Goal: Task Accomplishment & Management: Use online tool/utility

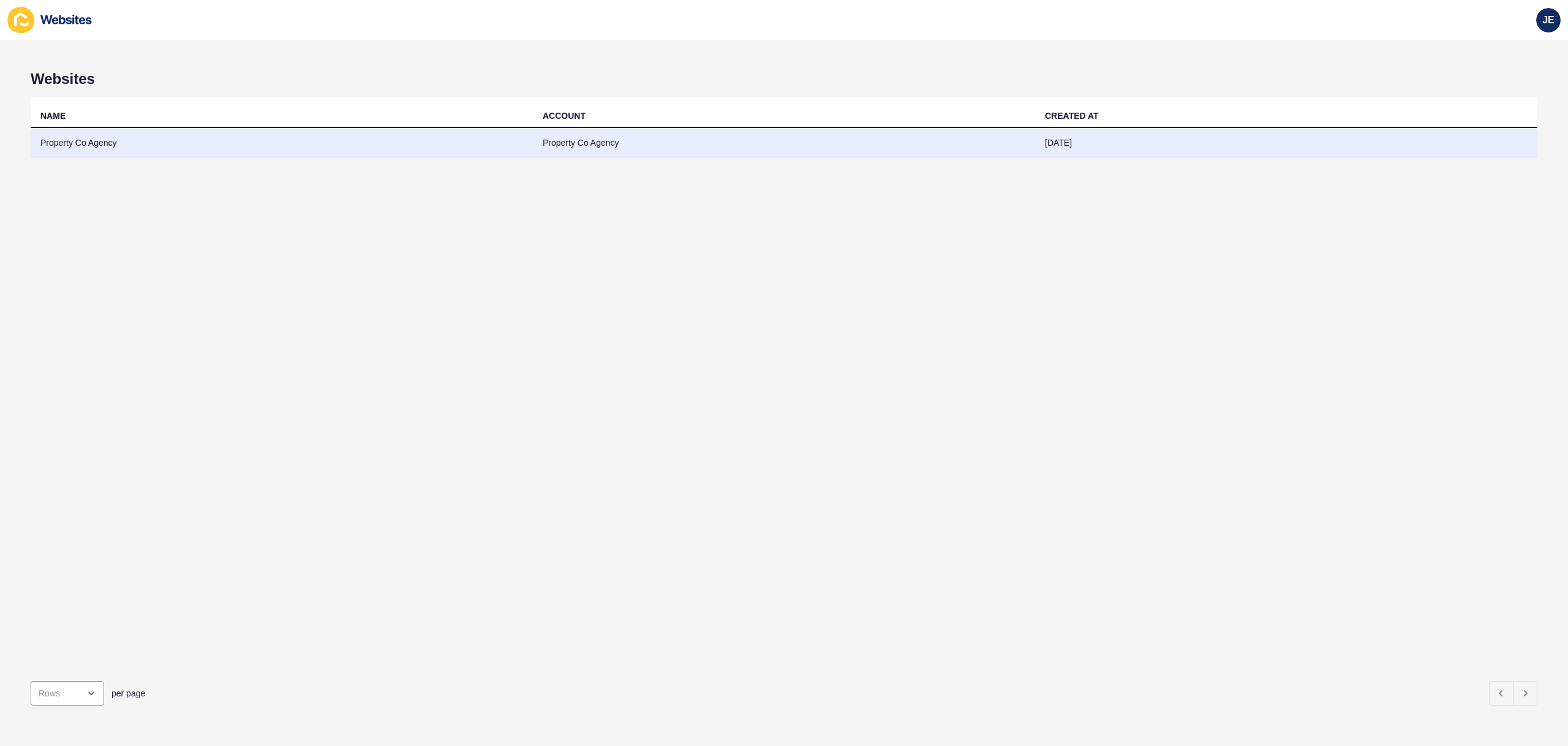
click at [563, 134] on td "Property Co Agency" at bounding box center [784, 143] width 502 height 30
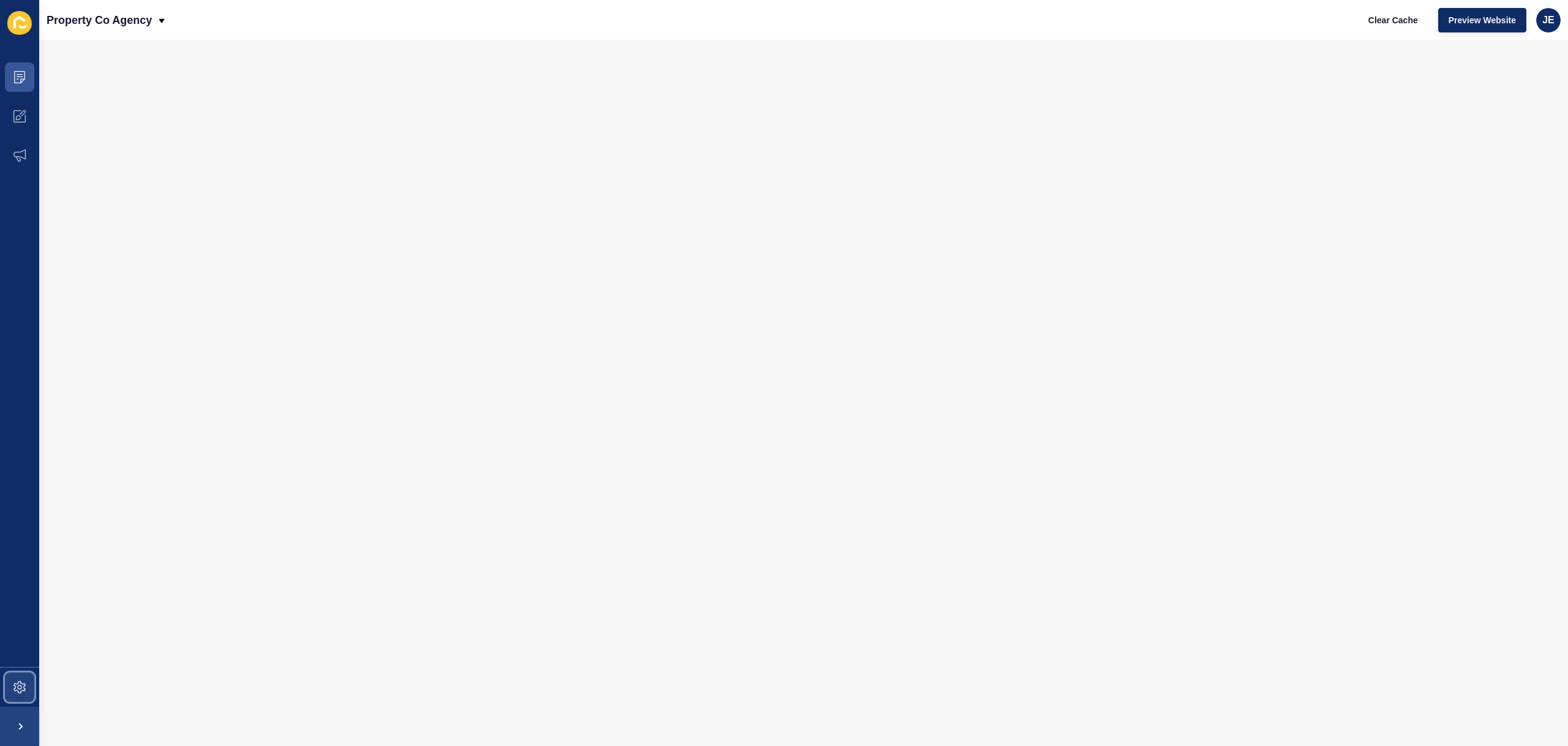
click at [18, 679] on span at bounding box center [19, 687] width 39 height 39
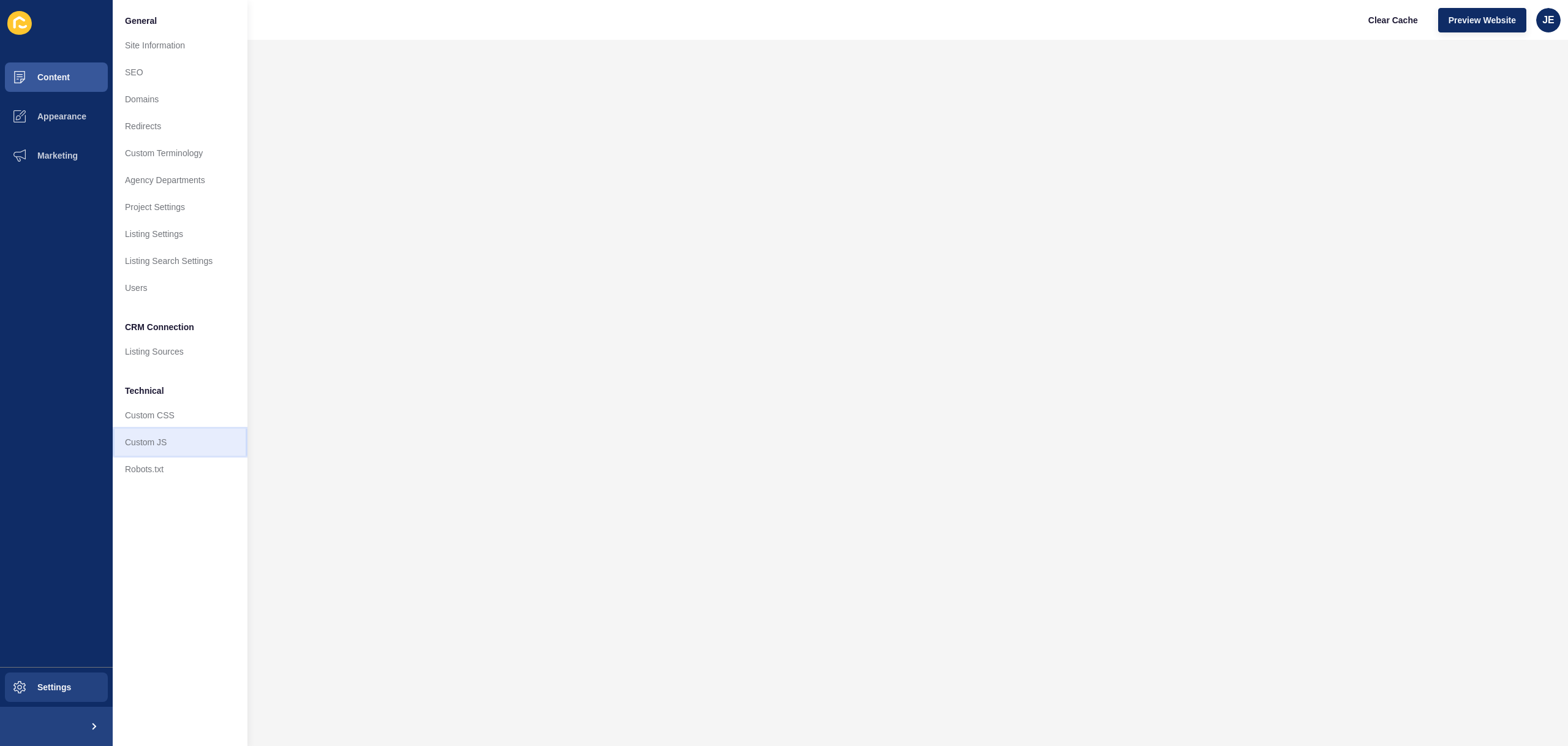
click at [163, 435] on link "Custom JS" at bounding box center [180, 441] width 134 height 27
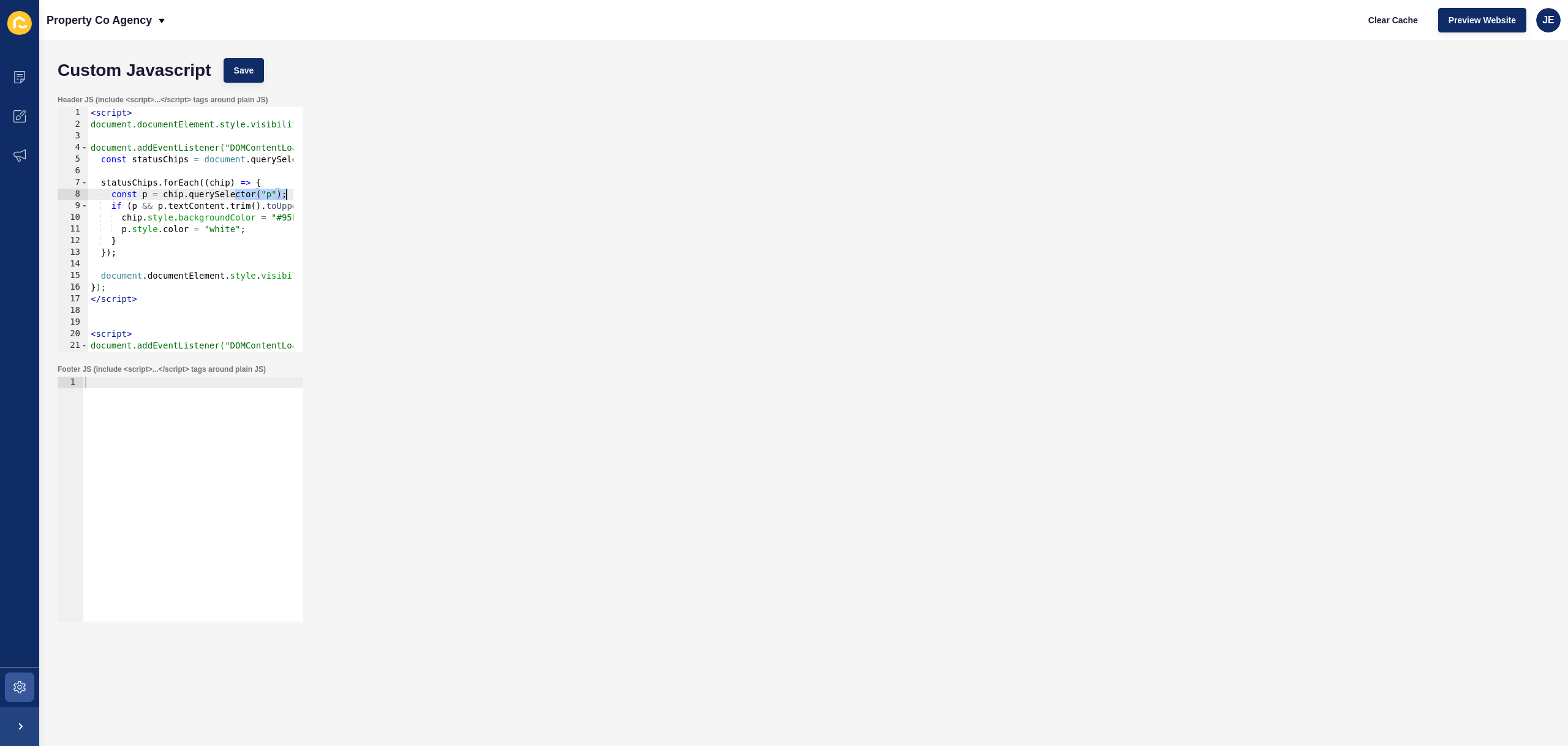
scroll to position [0, 117]
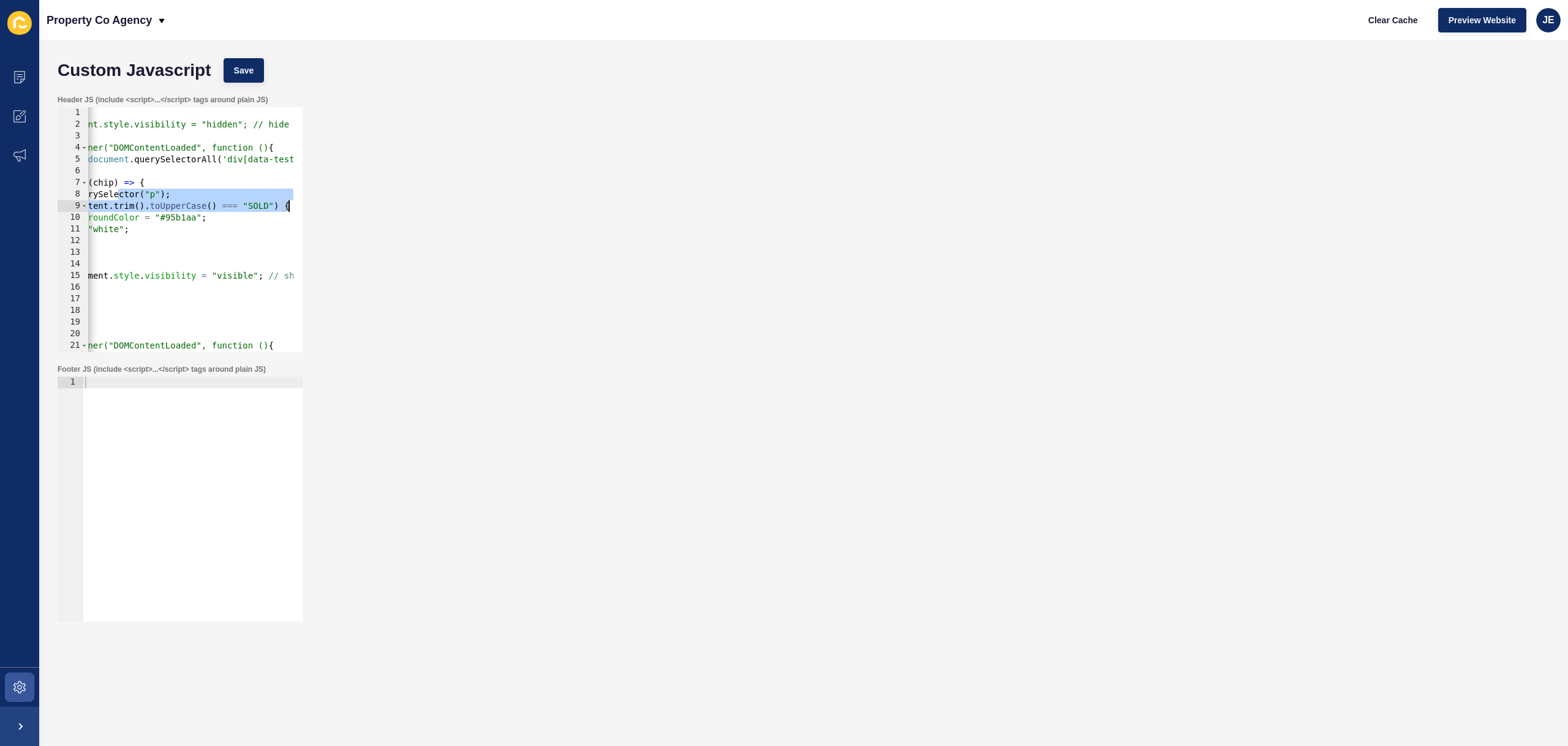
drag, startPoint x: 232, startPoint y: 194, endPoint x: 346, endPoint y: 202, distance: 114.3
click at [346, 202] on div "Header JS (include <script>...</script> tags around plain JS) const p = chip.qu…" at bounding box center [804, 223] width 1504 height 269
click at [261, 203] on div "< script > document.documentElement.style.visibility = "hidden"; // hide everyt…" at bounding box center [206, 237] width 468 height 259
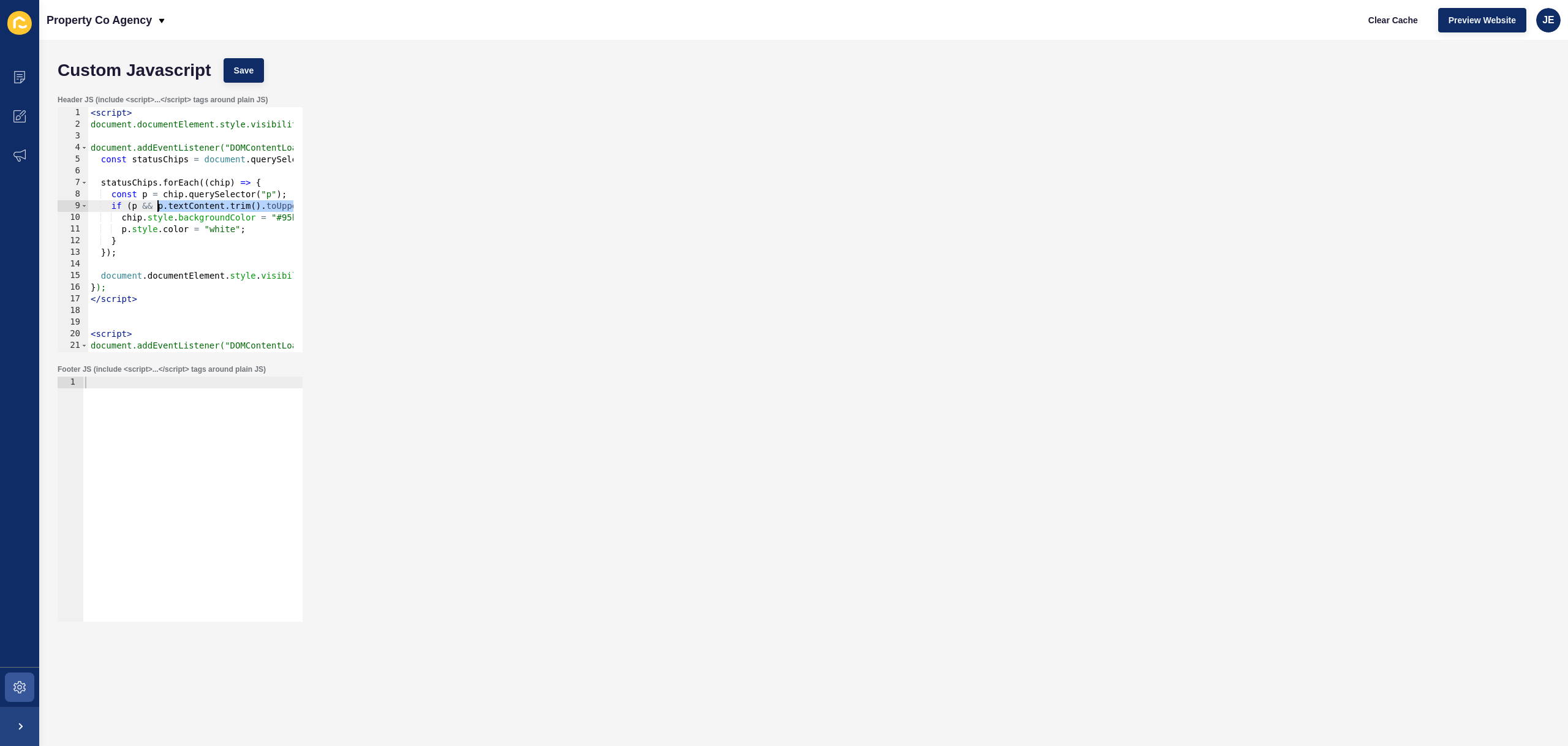
drag, startPoint x: 272, startPoint y: 205, endPoint x: 155, endPoint y: 205, distance: 117.0
click at [155, 205] on div "< script > document.documentElement.style.visibility = "hidden"; // hide everyt…" at bounding box center [321, 237] width 468 height 259
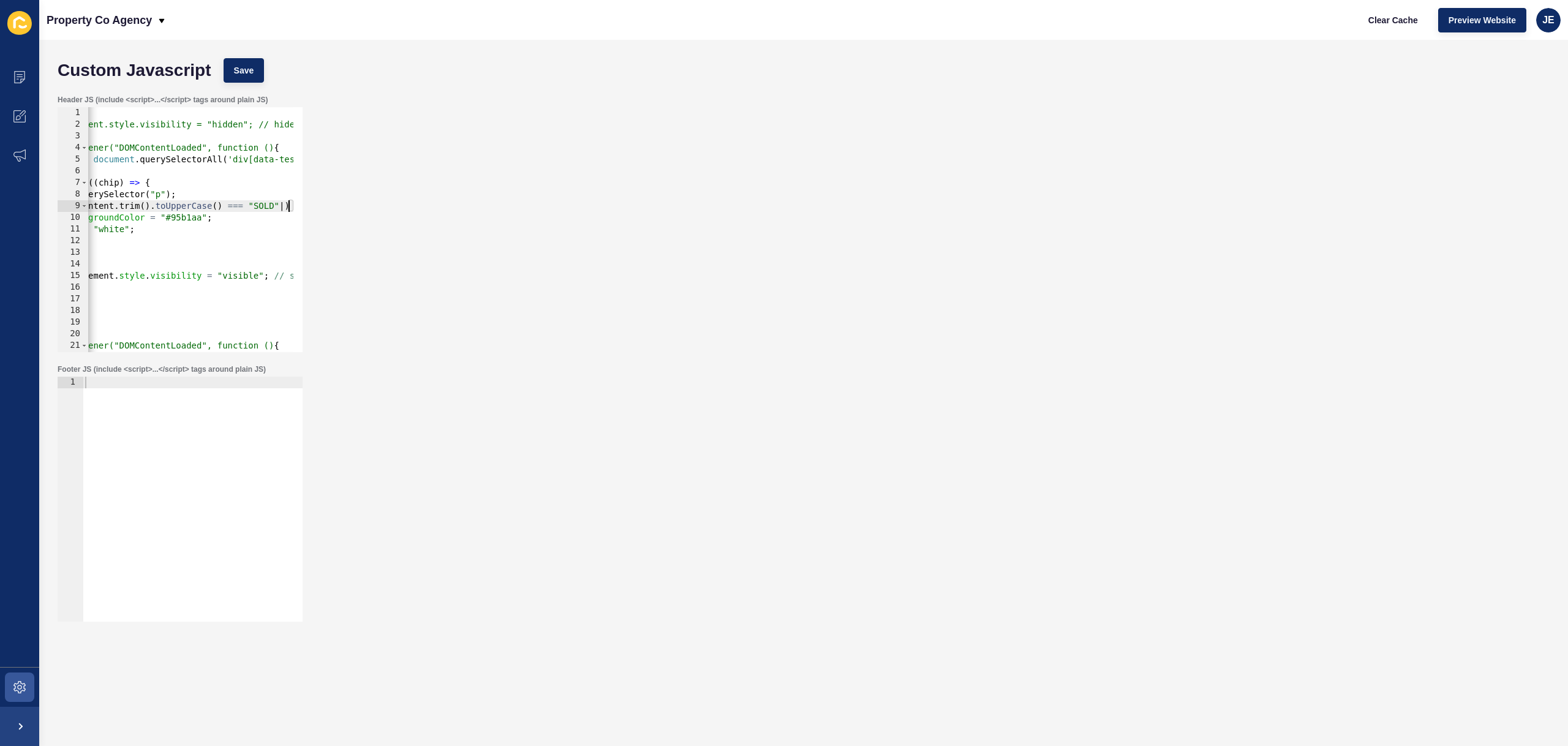
scroll to position [0, 22]
paste textarea "p.textContent.trim().toUpperCase() === "SOLD""
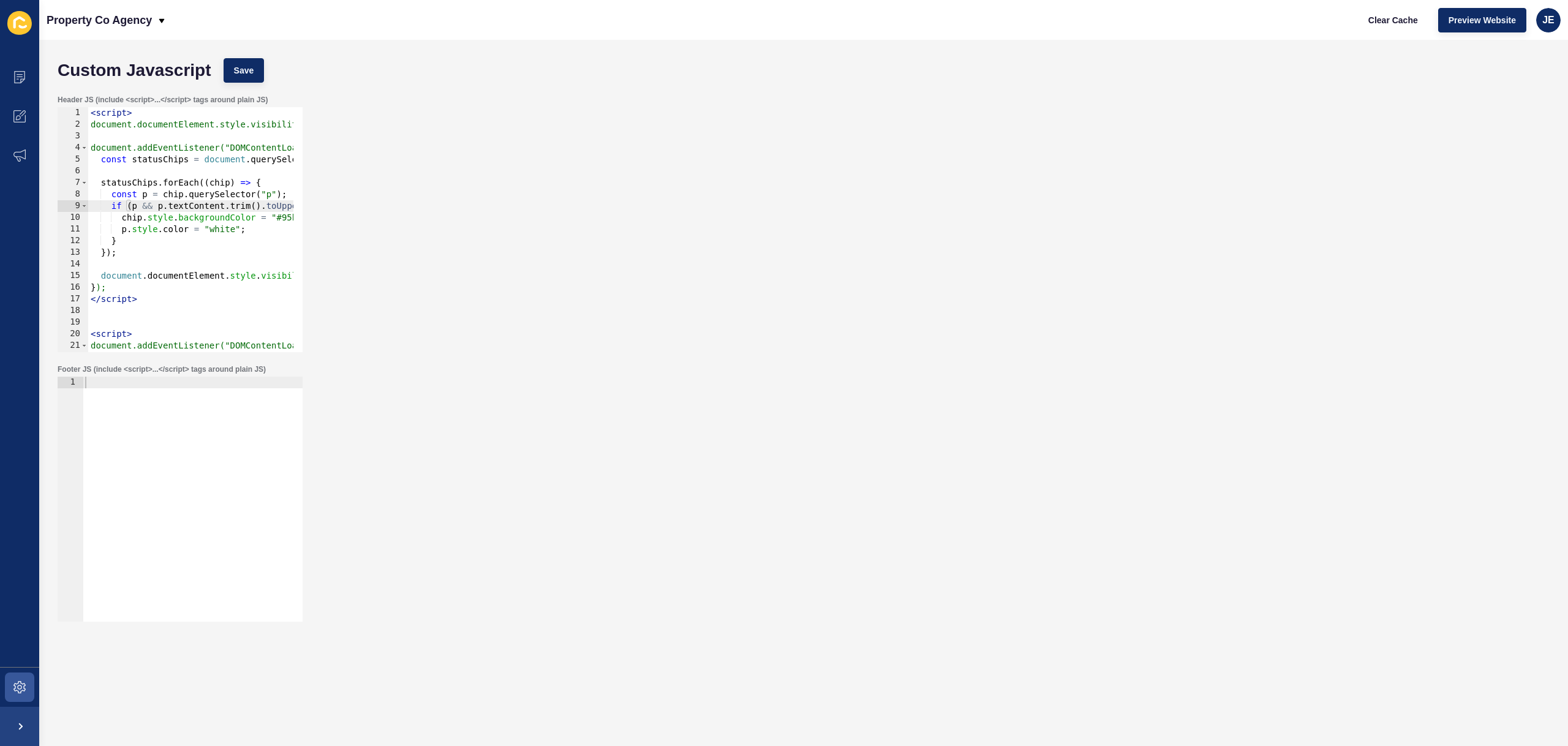
drag, startPoint x: 157, startPoint y: 206, endPoint x: 178, endPoint y: 219, distance: 24.7
click at [157, 206] on div "< script > document.documentElement.style.visibility = "hidden"; // hide everyt…" at bounding box center [373, 237] width 571 height 259
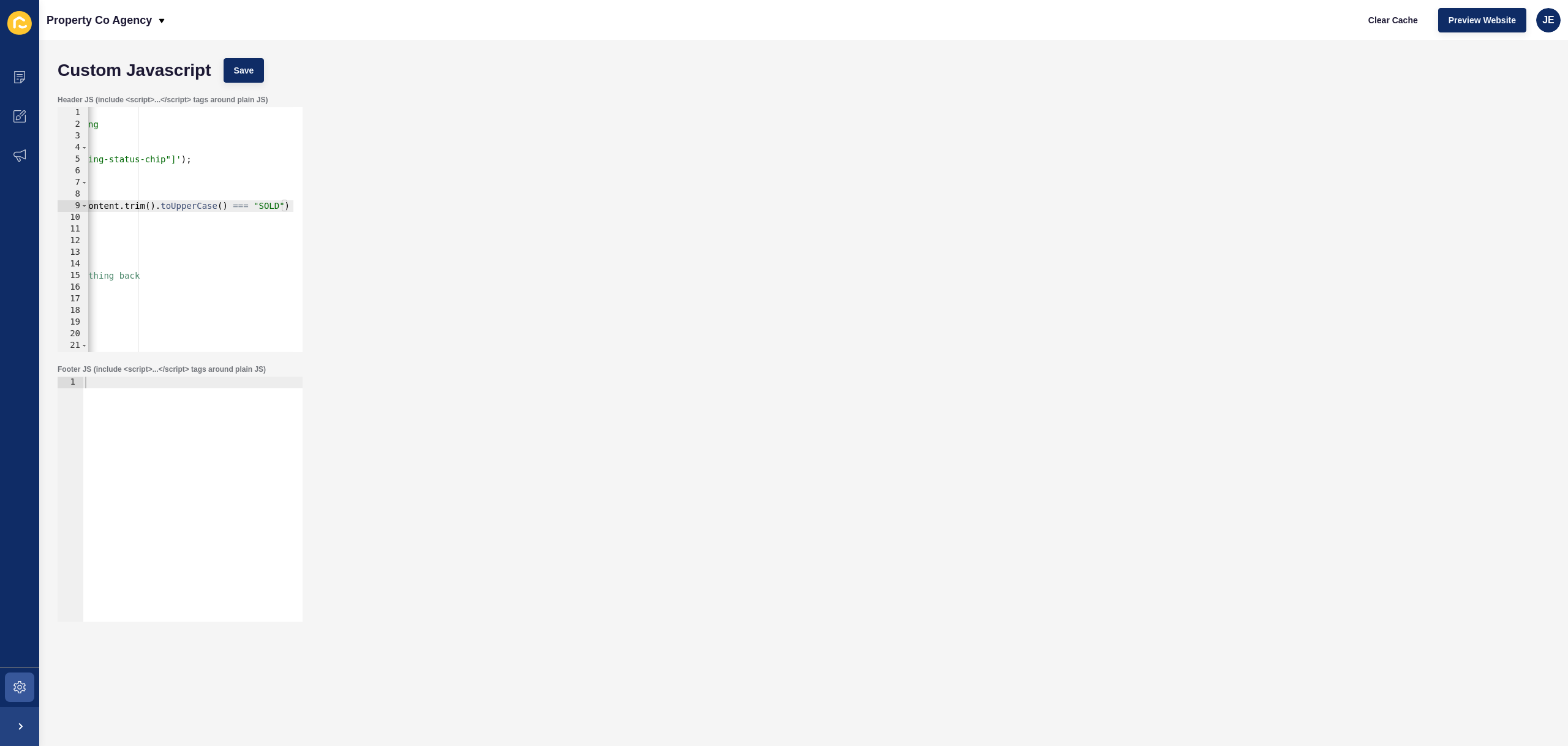
scroll to position [0, 371]
click at [276, 204] on div "< script > document.documentElement.style.visibility = "hidden"; // hide everyt…" at bounding box center [5, 237] width 576 height 259
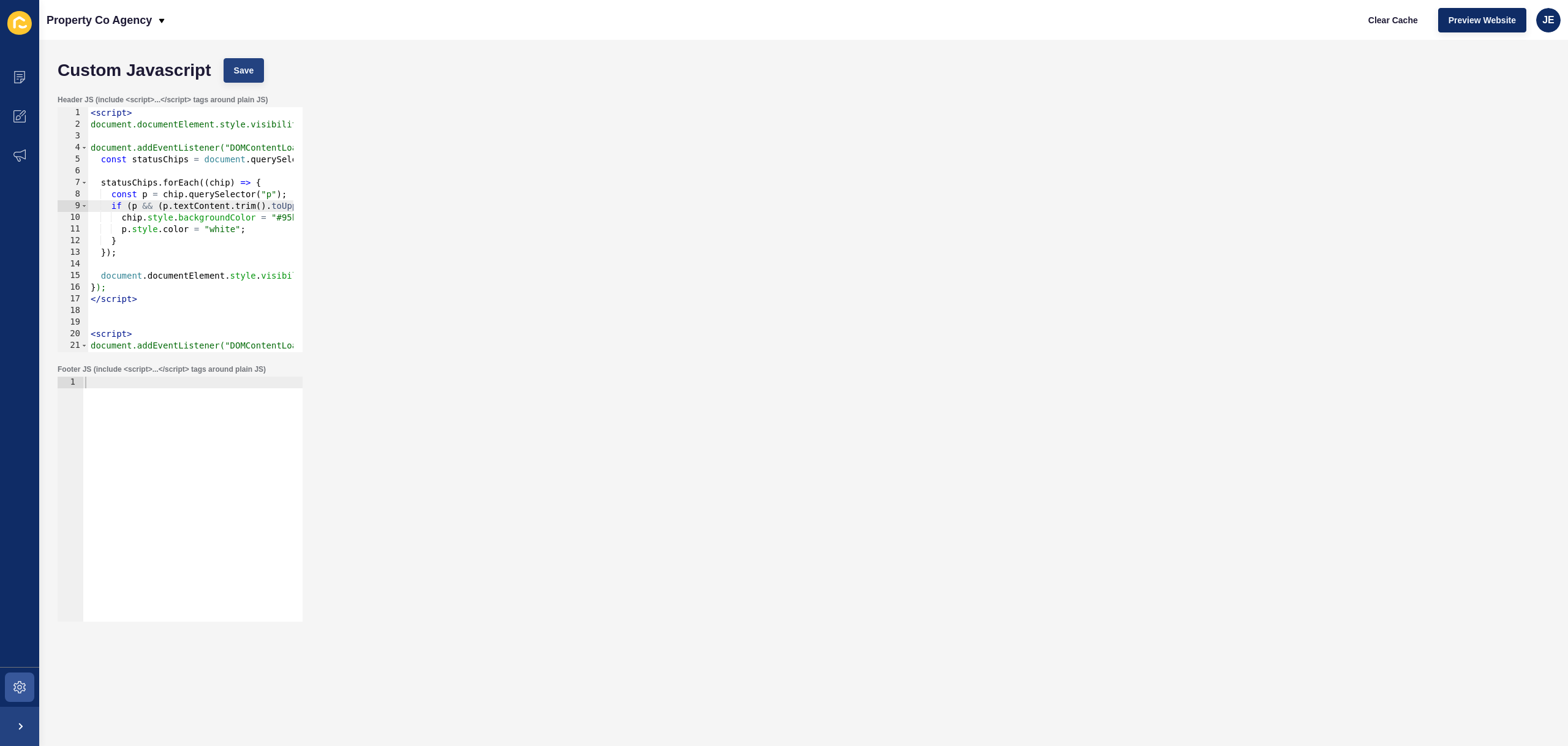
type textarea "if (p && (p.textContent.trim().toUpperCase() === "SOLD" || p.textContent.trim()…"
click at [246, 60] on button "Save" at bounding box center [244, 70] width 41 height 24
click at [1372, 21] on span "Clear Cache" at bounding box center [1393, 19] width 50 height 12
